Goal: Task Accomplishment & Management: Complete application form

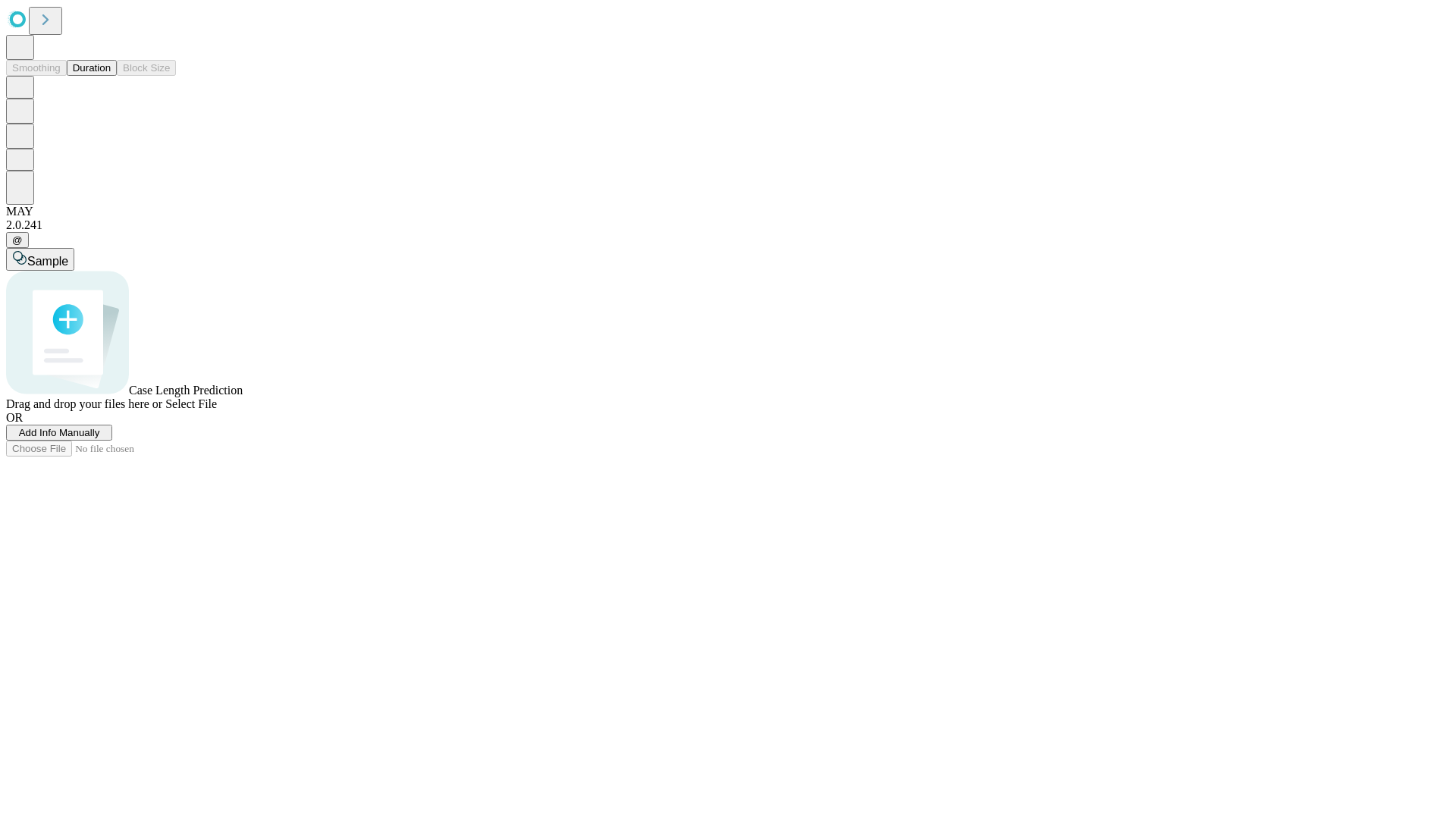
click at [111, 76] on button "Duration" at bounding box center [92, 67] width 50 height 16
click at [100, 438] on span "Add Info Manually" at bounding box center [60, 432] width 81 height 11
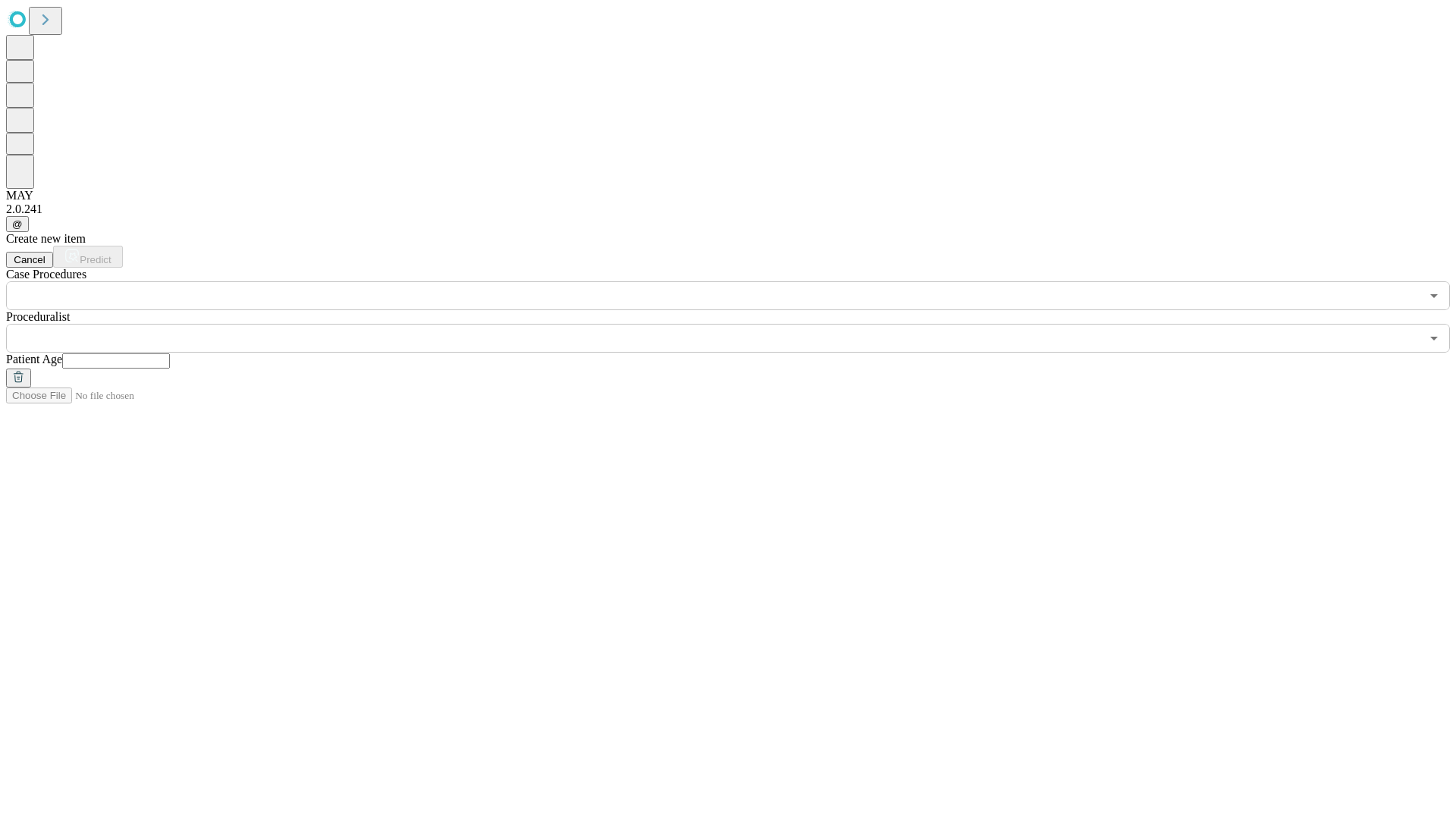
click at [170, 353] on input "text" at bounding box center [116, 360] width 107 height 16
type input "*"
click at [739, 324] on input "text" at bounding box center [714, 338] width 1415 height 28
